Goal: Information Seeking & Learning: Learn about a topic

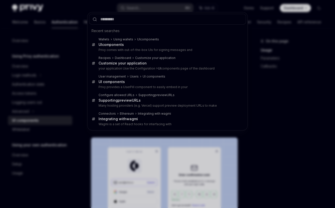
scroll to position [17, 0]
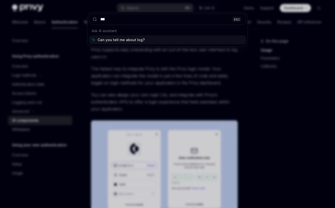
type input "****"
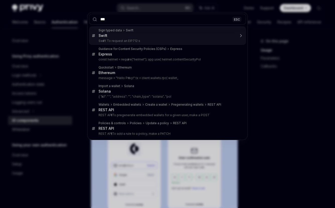
type input "****"
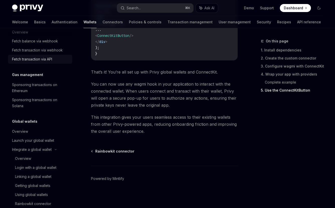
scroll to position [289, 0]
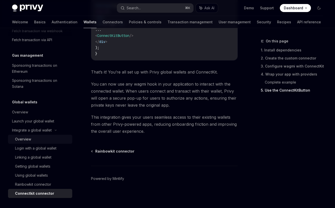
click at [42, 139] on div "Overview" at bounding box center [42, 139] width 54 height 6
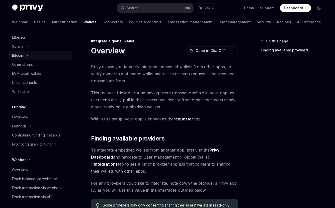
scroll to position [125, 0]
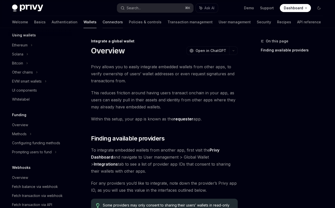
click at [103, 18] on link "Connectors" at bounding box center [113, 22] width 20 height 12
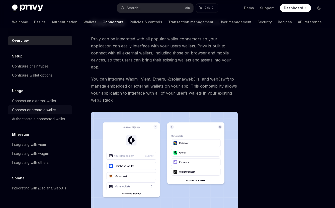
scroll to position [96, 0]
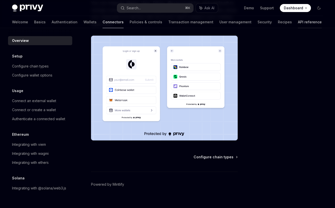
click at [298, 20] on link "API reference" at bounding box center [310, 22] width 24 height 12
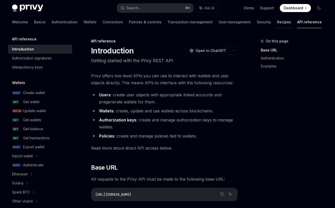
click at [277, 19] on link "Recipes" at bounding box center [284, 22] width 14 height 12
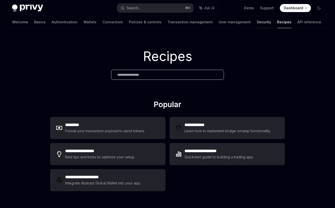
click at [257, 23] on link "Security" at bounding box center [264, 22] width 14 height 12
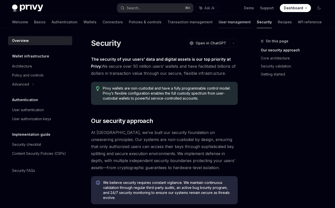
click at [219, 20] on link "User management" at bounding box center [235, 22] width 32 height 12
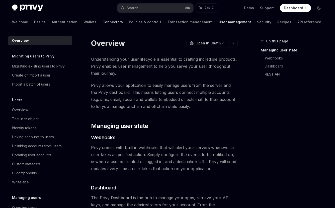
click at [103, 21] on link "Connectors" at bounding box center [113, 22] width 20 height 12
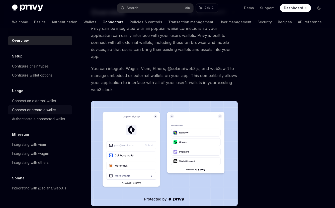
scroll to position [96, 0]
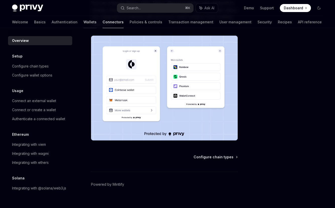
click at [84, 23] on link "Wallets" at bounding box center [90, 22] width 13 height 12
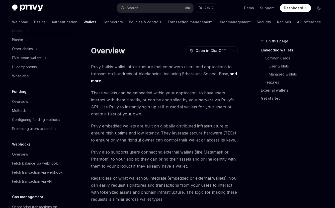
scroll to position [144, 0]
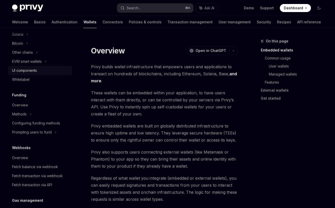
click at [32, 72] on div "UI components" at bounding box center [24, 71] width 25 height 6
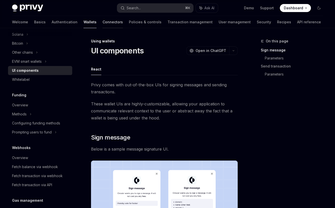
click at [103, 19] on link "Connectors" at bounding box center [113, 22] width 20 height 12
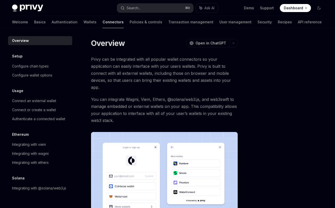
scroll to position [96, 0]
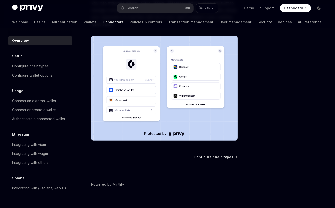
click at [226, 155] on div "Configure chain types Powered by Mintlify" at bounding box center [164, 185] width 147 height 61
click at [224, 155] on span "Configure chain types" at bounding box center [214, 157] width 40 height 5
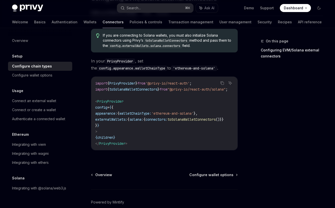
scroll to position [137, 0]
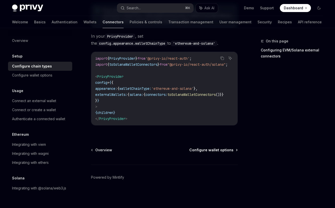
click at [216, 149] on span "Configure wallet options" at bounding box center [212, 150] width 44 height 5
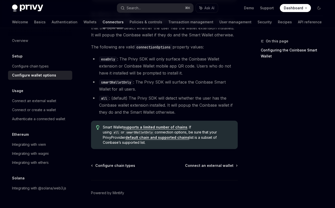
scroll to position [755, 0]
click at [215, 168] on span "Connect an external wallet" at bounding box center [209, 165] width 48 height 5
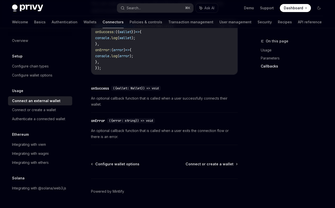
scroll to position [359, 0]
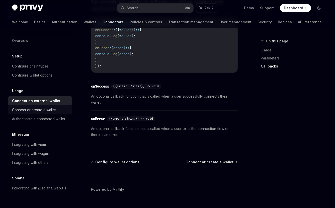
click at [53, 110] on div "Connect or create a wallet" at bounding box center [34, 110] width 44 height 6
type textarea "*"
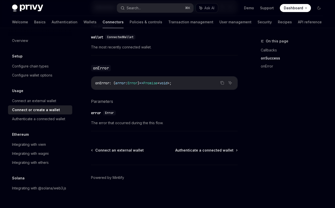
scroll to position [358, 0]
click at [133, 9] on div "Search..." at bounding box center [134, 8] width 14 height 6
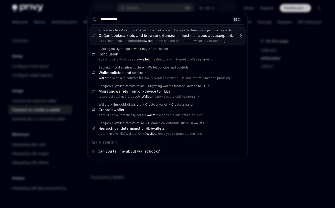
type input "**********"
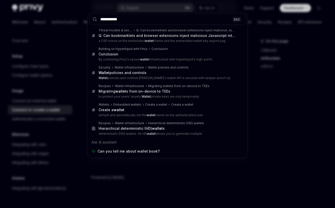
click at [84, 13] on div "**********" at bounding box center [167, 104] width 335 height 208
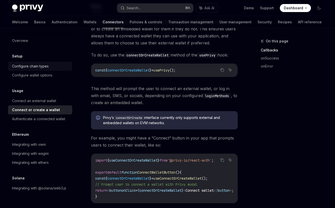
scroll to position [0, 0]
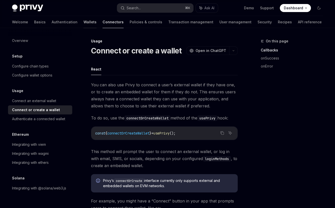
click at [84, 22] on link "Wallets" at bounding box center [90, 22] width 13 height 12
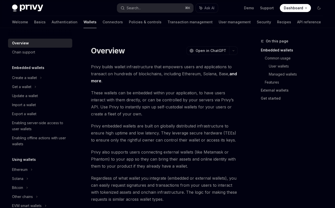
type textarea "*"
click at [152, 5] on button "Search... ⌘ K" at bounding box center [155, 8] width 77 height 9
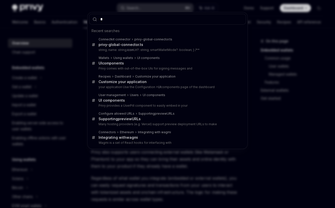
type input "**"
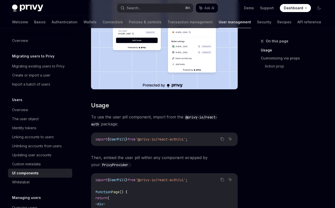
scroll to position [194, 0]
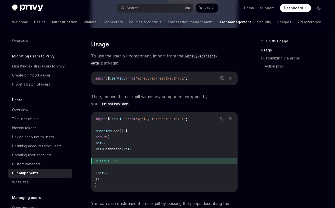
drag, startPoint x: 108, startPoint y: 162, endPoint x: 140, endPoint y: 162, distance: 31.6
click at [140, 162] on span "< UserPill />" at bounding box center [164, 161] width 138 height 6
copy span "< UserPill />"
click at [142, 117] on span "'@privy-io/react-auth/ui'" at bounding box center [161, 119] width 50 height 5
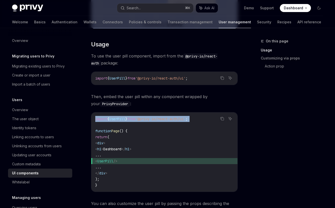
click at [142, 117] on span "'@privy-io/react-auth/ui'" at bounding box center [161, 119] width 50 height 5
copy code "import { UserPill } from '@privy-io/react-auth/ui' ;"
click at [84, 20] on link "Wallets" at bounding box center [90, 22] width 13 height 12
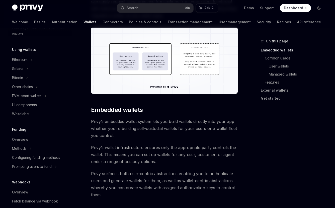
scroll to position [159, 0]
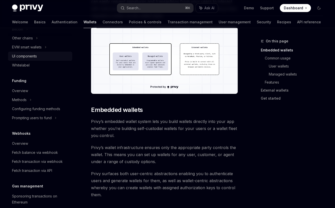
click at [32, 55] on div "UI components" at bounding box center [24, 56] width 25 height 6
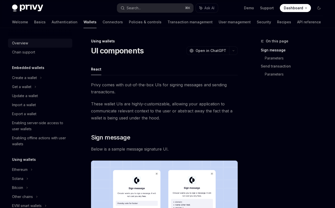
click at [28, 40] on div "Overview" at bounding box center [40, 43] width 57 height 6
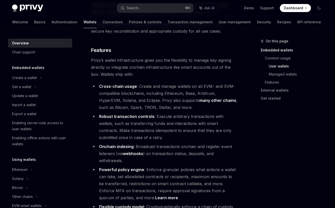
scroll to position [605, 0]
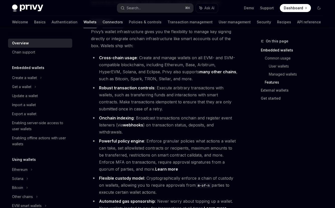
click at [103, 21] on link "Connectors" at bounding box center [113, 22] width 20 height 12
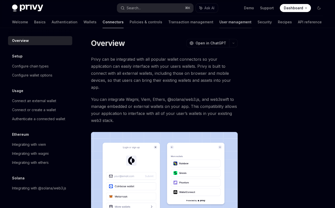
click at [220, 20] on link "User management" at bounding box center [236, 22] width 32 height 12
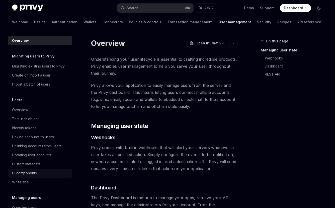
click at [10, 170] on link "UI components" at bounding box center [40, 173] width 64 height 9
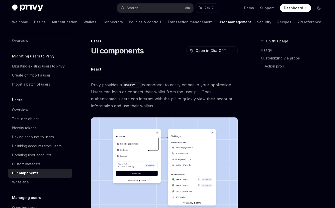
type textarea "*"
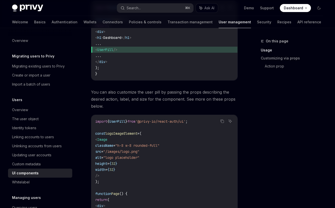
scroll to position [336, 0]
